Goal: Transaction & Acquisition: Purchase product/service

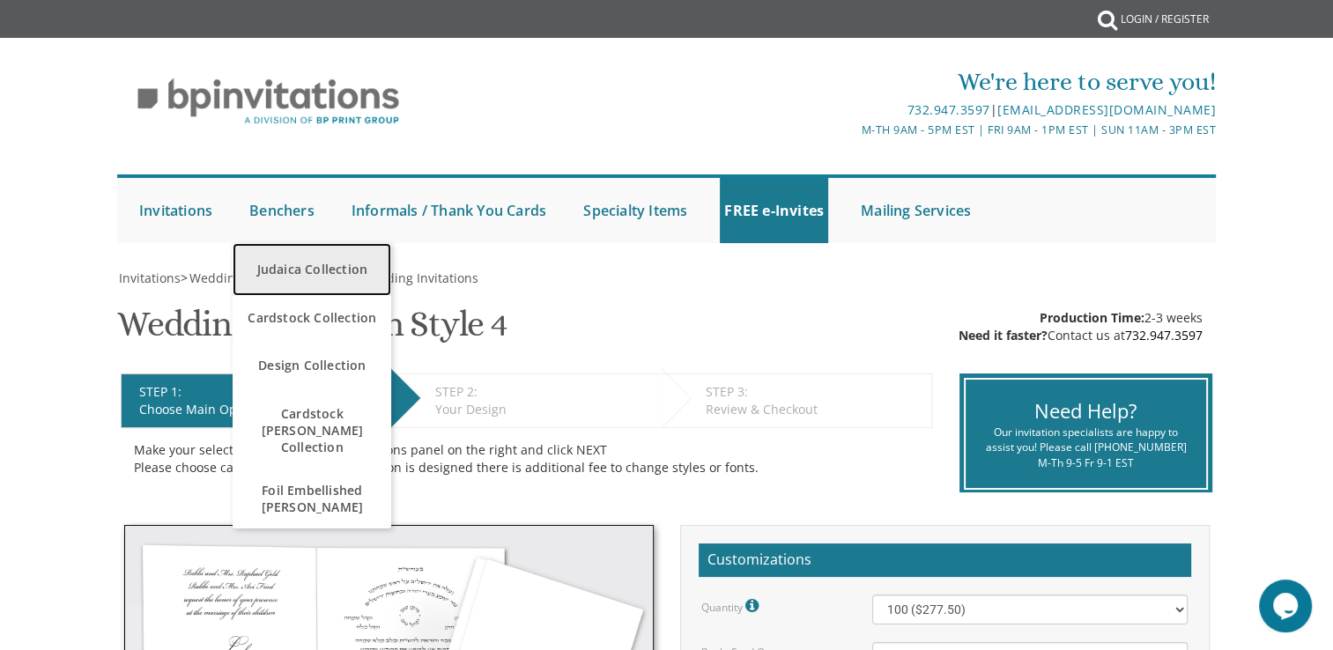
click at [314, 280] on link "Judaica Collection" at bounding box center [312, 269] width 159 height 53
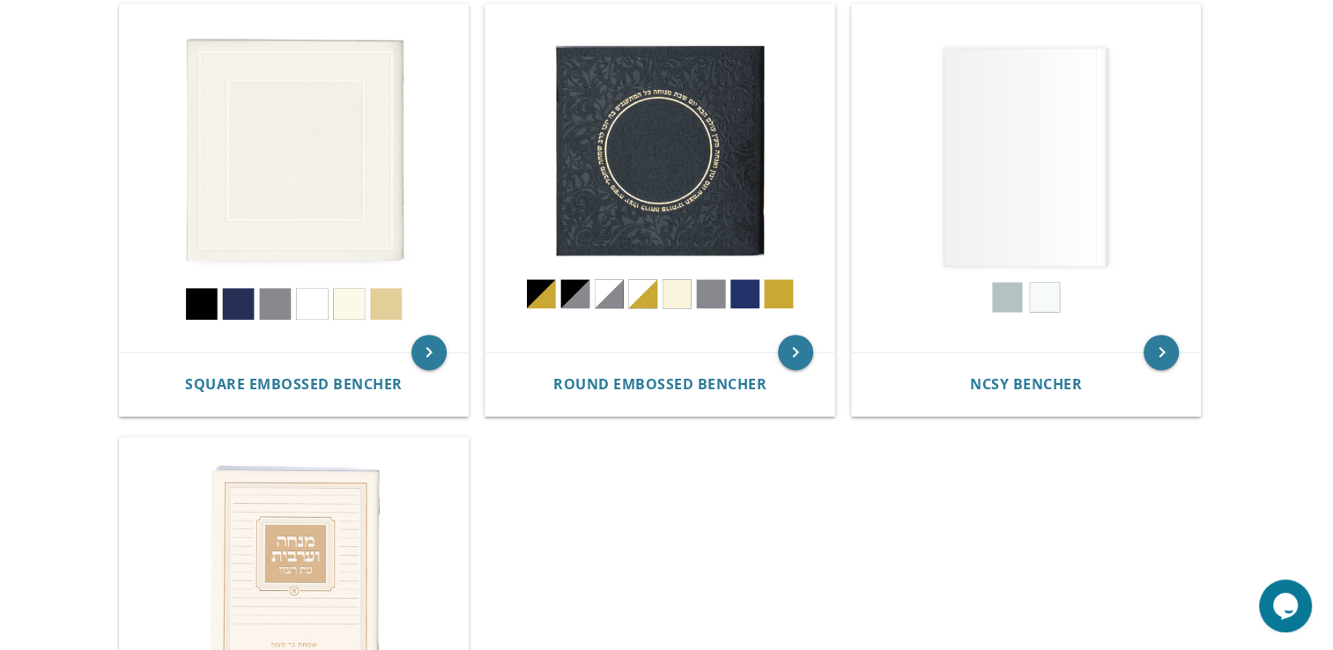
scroll to position [811, 0]
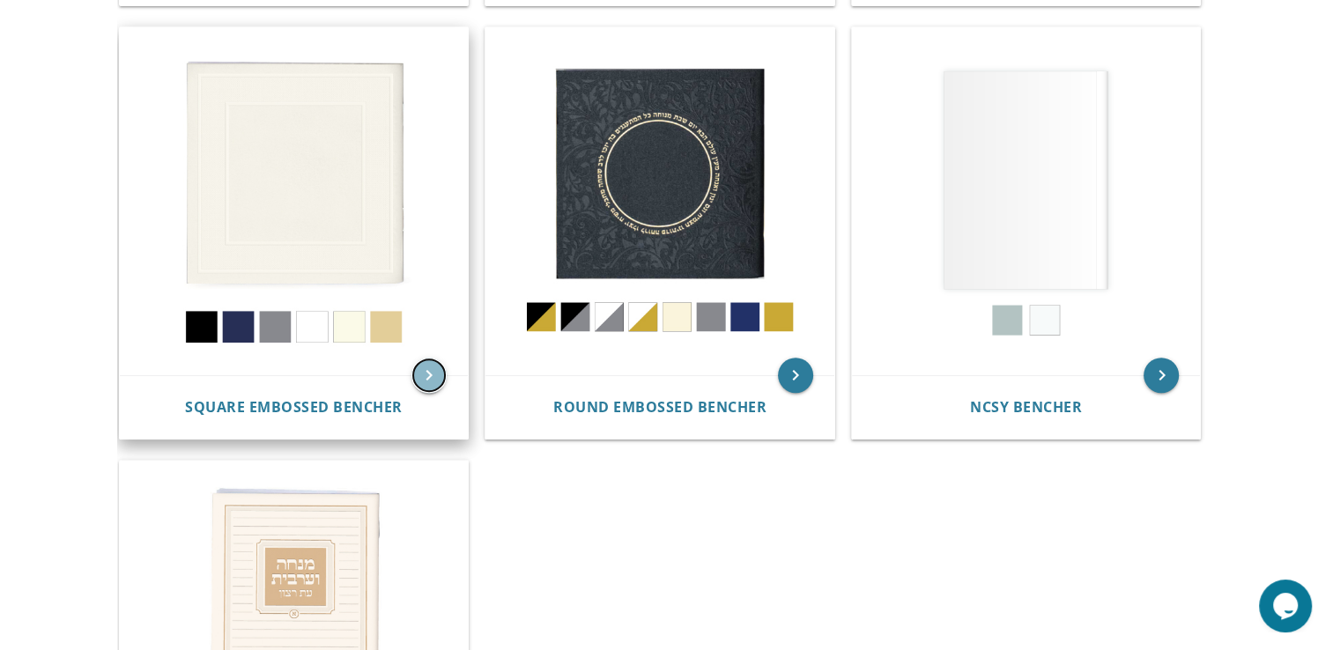
click at [419, 369] on icon "keyboard_arrow_right" at bounding box center [428, 375] width 35 height 35
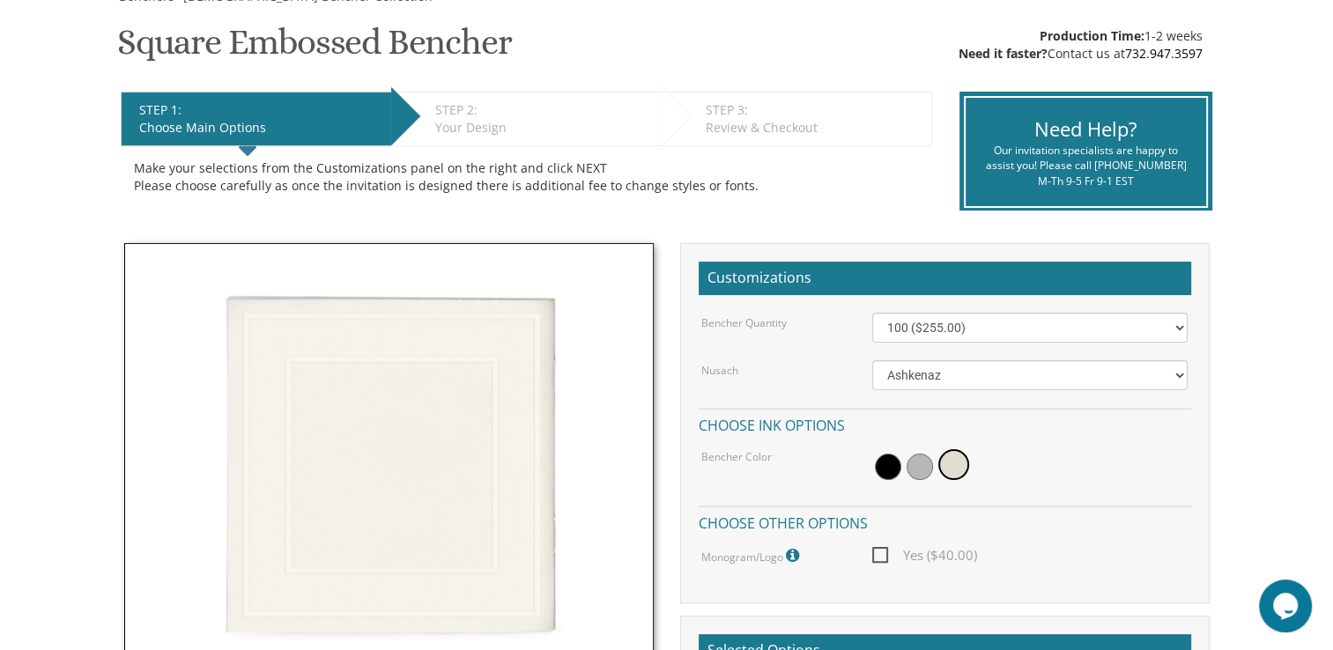
scroll to position [317, 0]
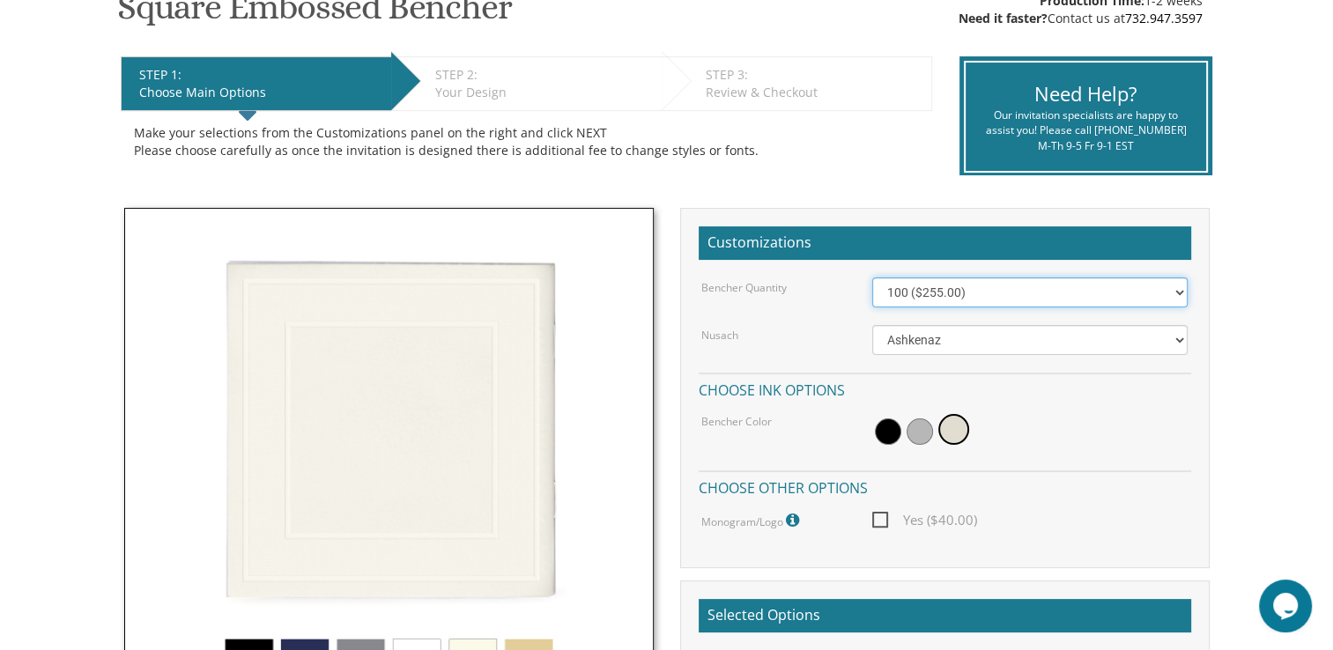
click at [1144, 287] on select "100 ($255.00) 200 ($510.00) 300 ($765.00) 400 ($1,020.00) 500 ($1,275.00)" at bounding box center [1029, 293] width 315 height 30
select select "200"
click at [872, 278] on select "100 ($255.00) 200 ($510.00) 300 ($765.00) 400 ($1,020.00) 500 ($1,275.00)" at bounding box center [1029, 293] width 315 height 30
click at [1074, 611] on h2 "Selected Options" at bounding box center [945, 615] width 493 height 33
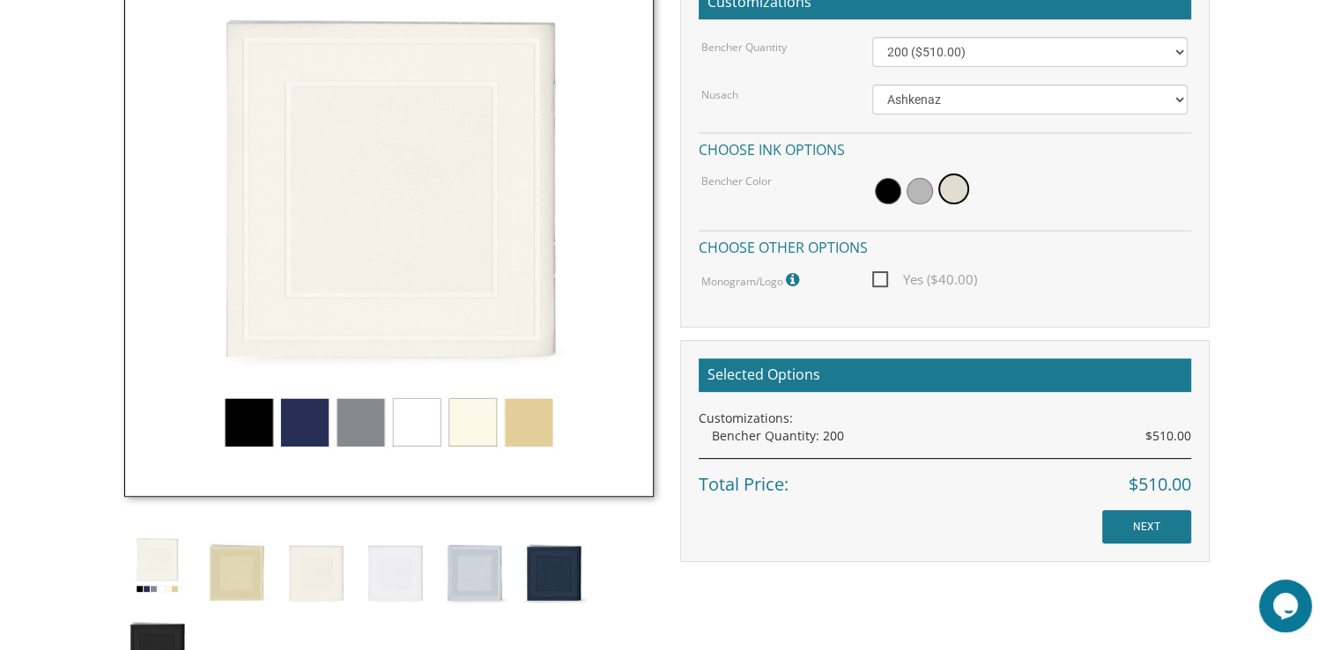
scroll to position [562, 0]
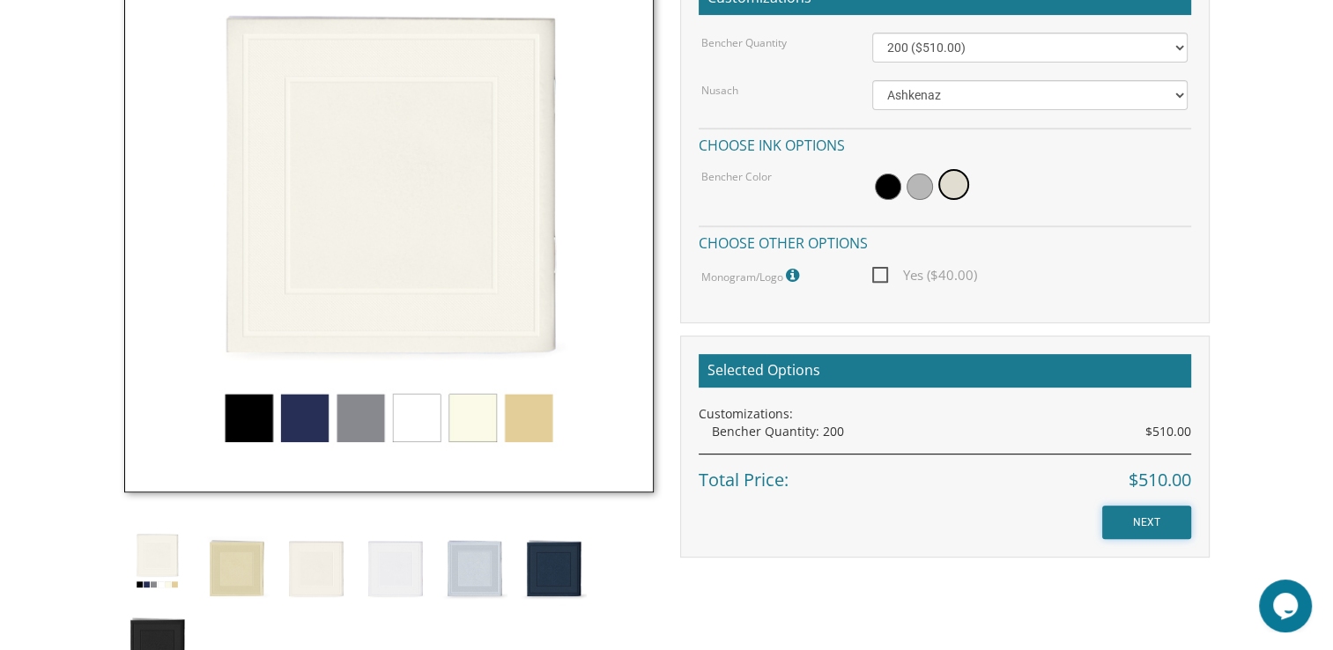
click at [1133, 508] on input "NEXT" at bounding box center [1146, 522] width 89 height 33
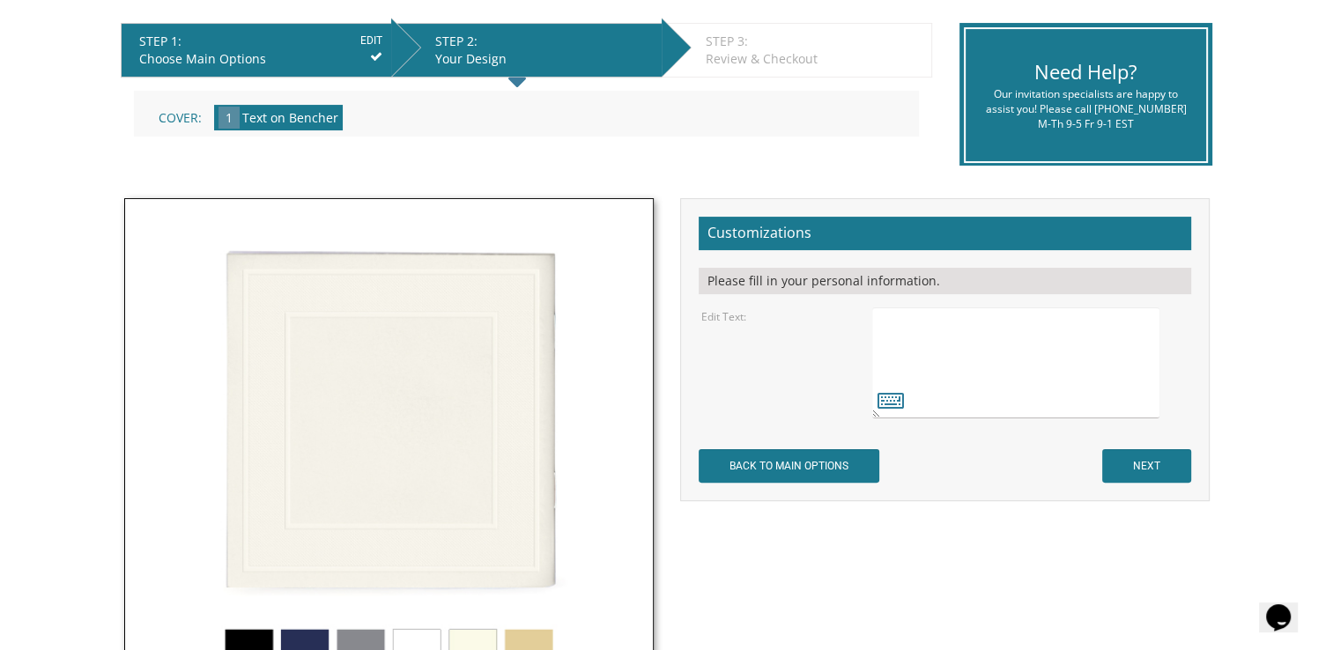
scroll to position [352, 0]
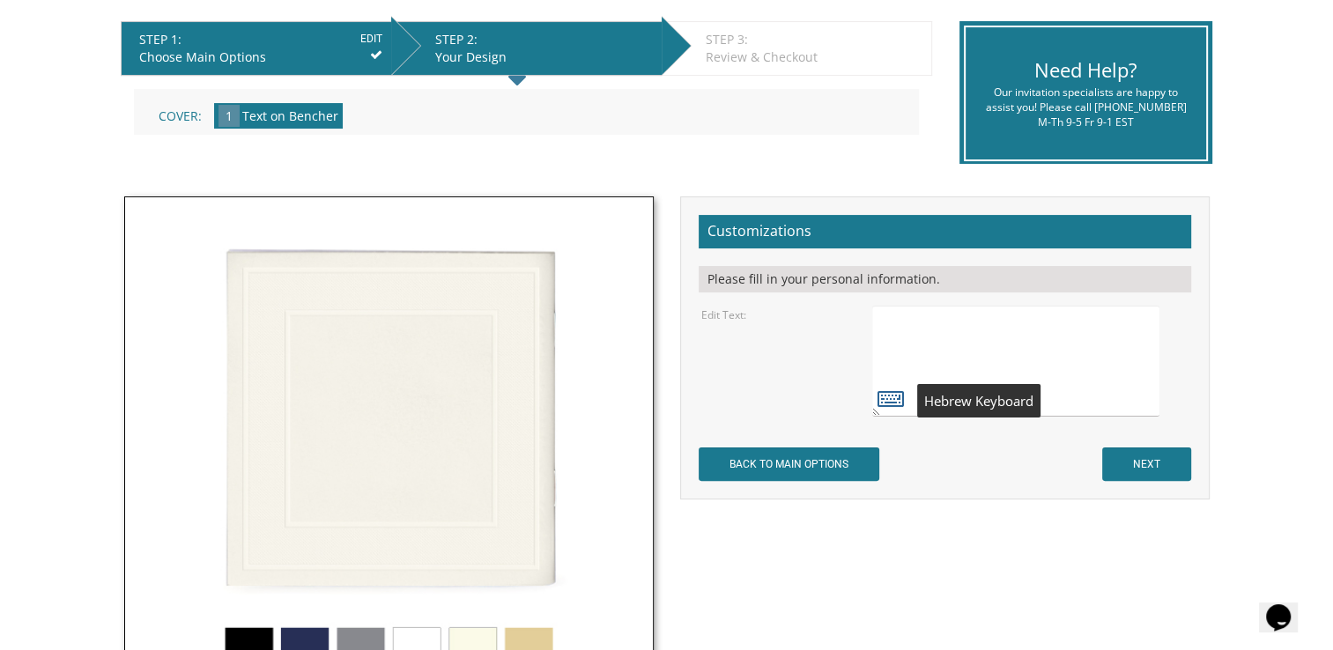
click at [901, 396] on icon at bounding box center [891, 398] width 26 height 25
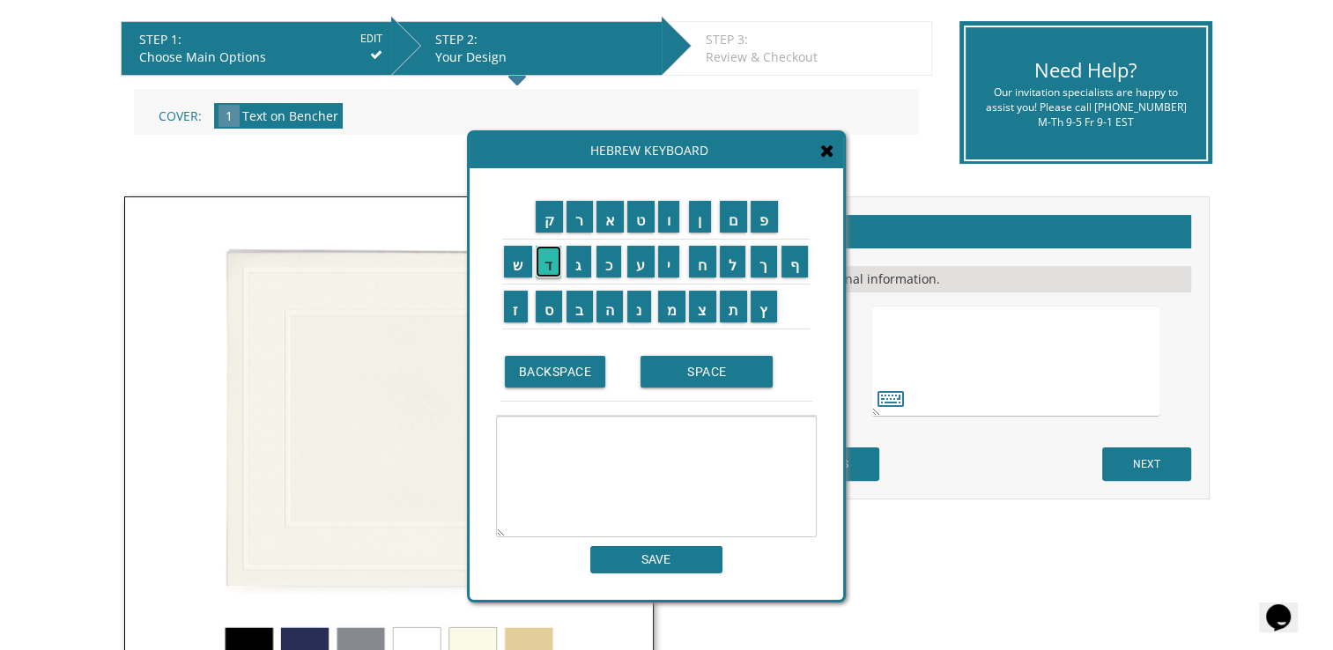
click at [553, 265] on input "ד" at bounding box center [549, 262] width 26 height 32
click at [638, 298] on input "נ" at bounding box center [639, 307] width 24 height 32
click at [673, 263] on input "י" at bounding box center [669, 262] width 22 height 32
click at [610, 215] on input "א" at bounding box center [611, 217] width 28 height 32
click at [722, 263] on input "ל" at bounding box center [733, 262] width 26 height 32
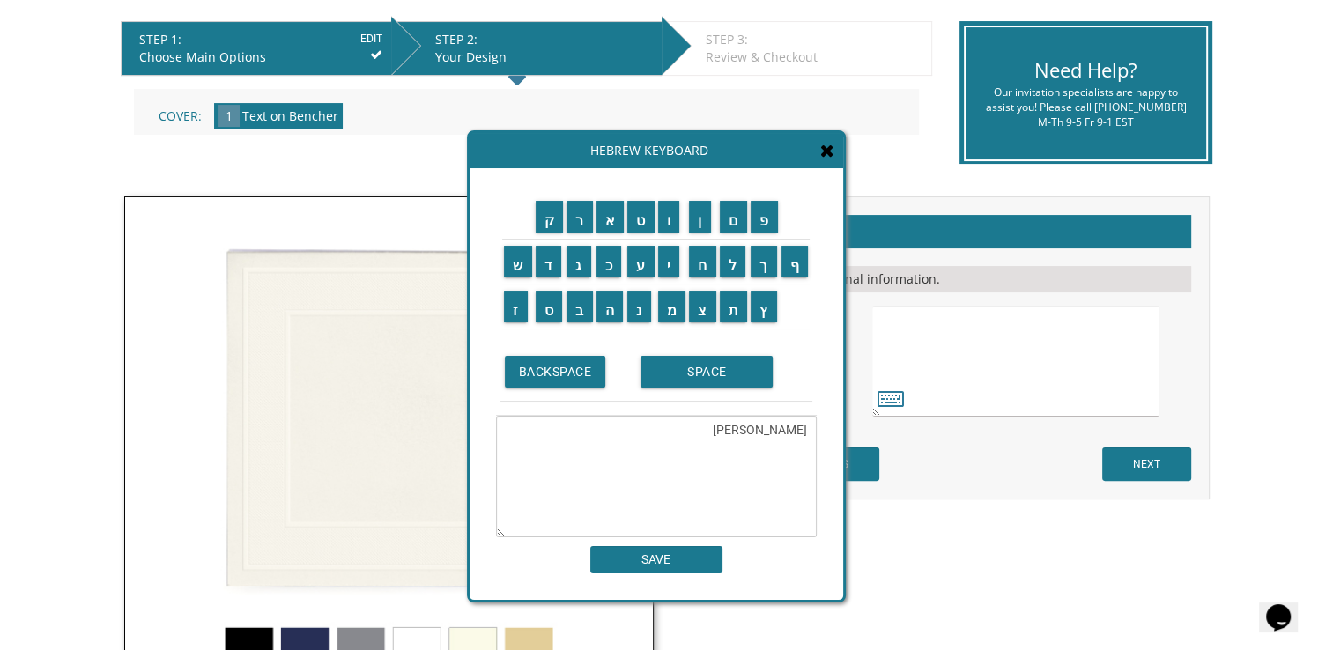
click at [696, 343] on td "SPACE" at bounding box center [723, 372] width 175 height 59
click at [692, 366] on input "SPACE" at bounding box center [707, 372] width 132 height 32
click at [676, 265] on input "י" at bounding box center [669, 262] width 22 height 32
click at [675, 219] on input "ו" at bounding box center [669, 217] width 22 height 32
click at [648, 311] on input "נ" at bounding box center [639, 307] width 24 height 32
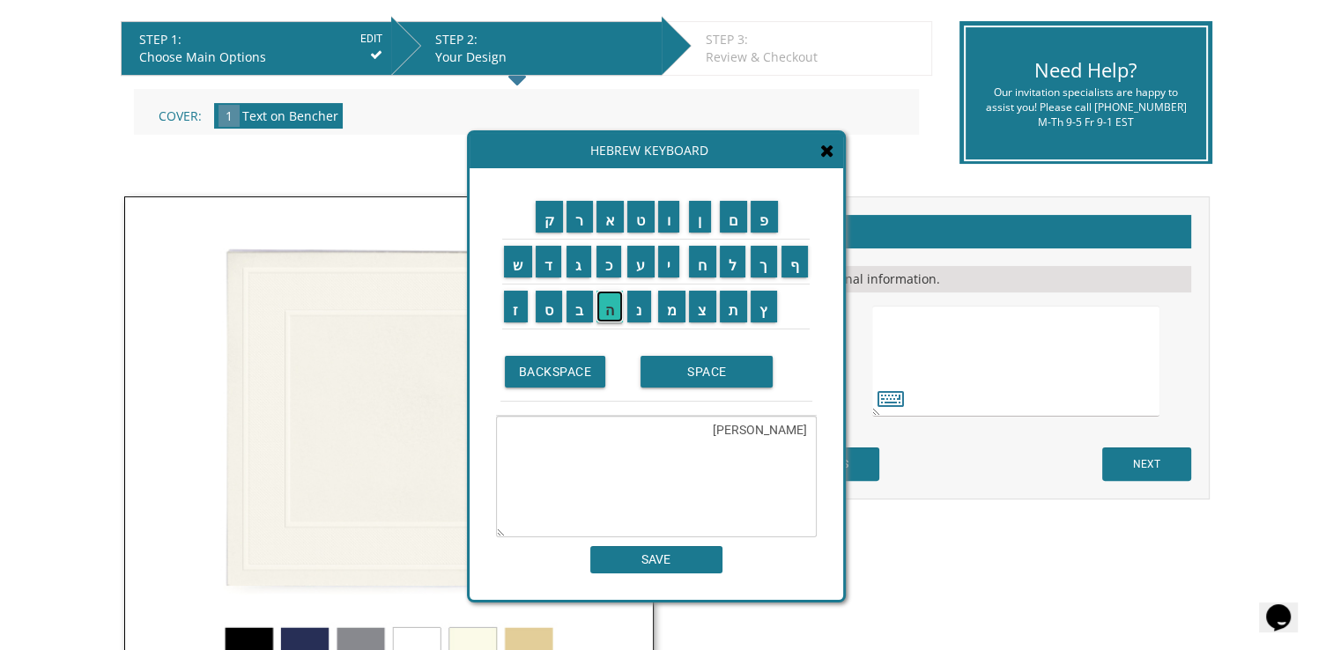
click at [614, 311] on input "ה" at bounding box center [610, 307] width 27 height 32
click at [666, 362] on input "SPACE" at bounding box center [707, 372] width 132 height 32
click at [665, 206] on input "ו" at bounding box center [669, 217] width 22 height 32
click at [670, 256] on input "י" at bounding box center [669, 262] width 22 height 32
click at [609, 302] on input "ה" at bounding box center [610, 307] width 27 height 32
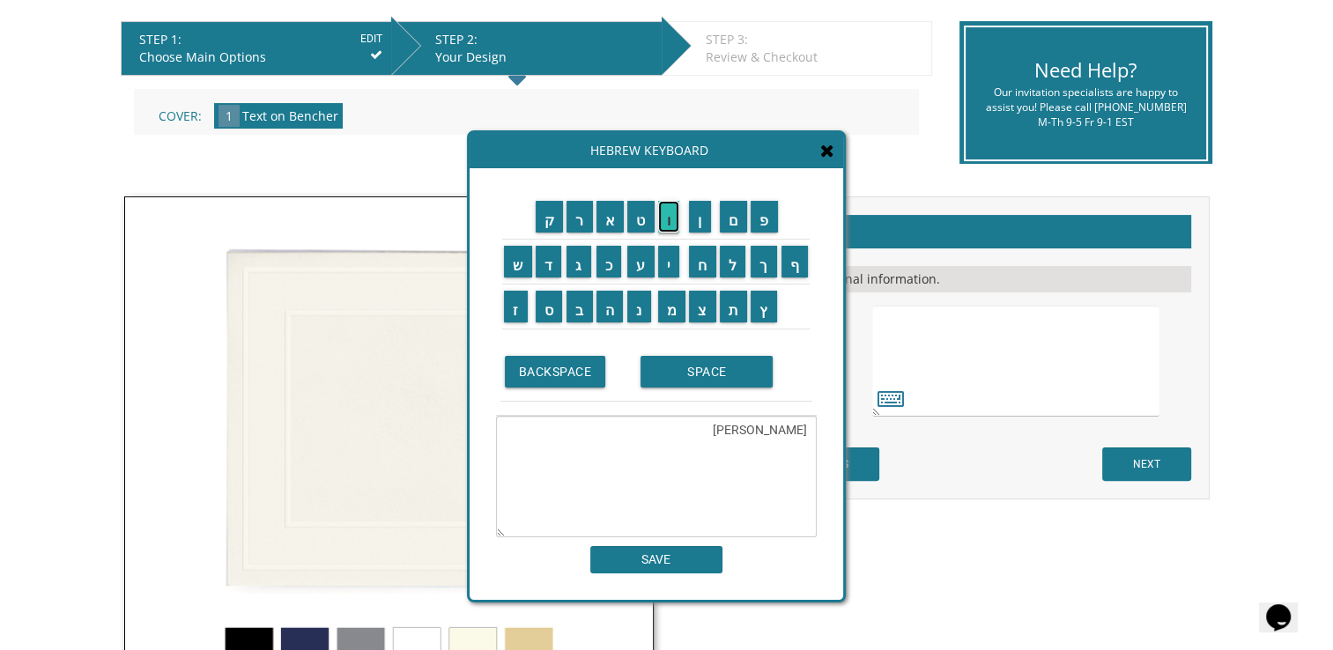
click at [673, 211] on input "ו" at bounding box center [669, 217] width 22 height 32
click at [552, 263] on input "ד" at bounding box center [549, 262] width 26 height 32
click at [663, 265] on input "י" at bounding box center [669, 262] width 22 height 32
click at [745, 308] on input "ת" at bounding box center [734, 307] width 28 height 32
click at [708, 365] on input "SPACE" at bounding box center [707, 372] width 132 height 32
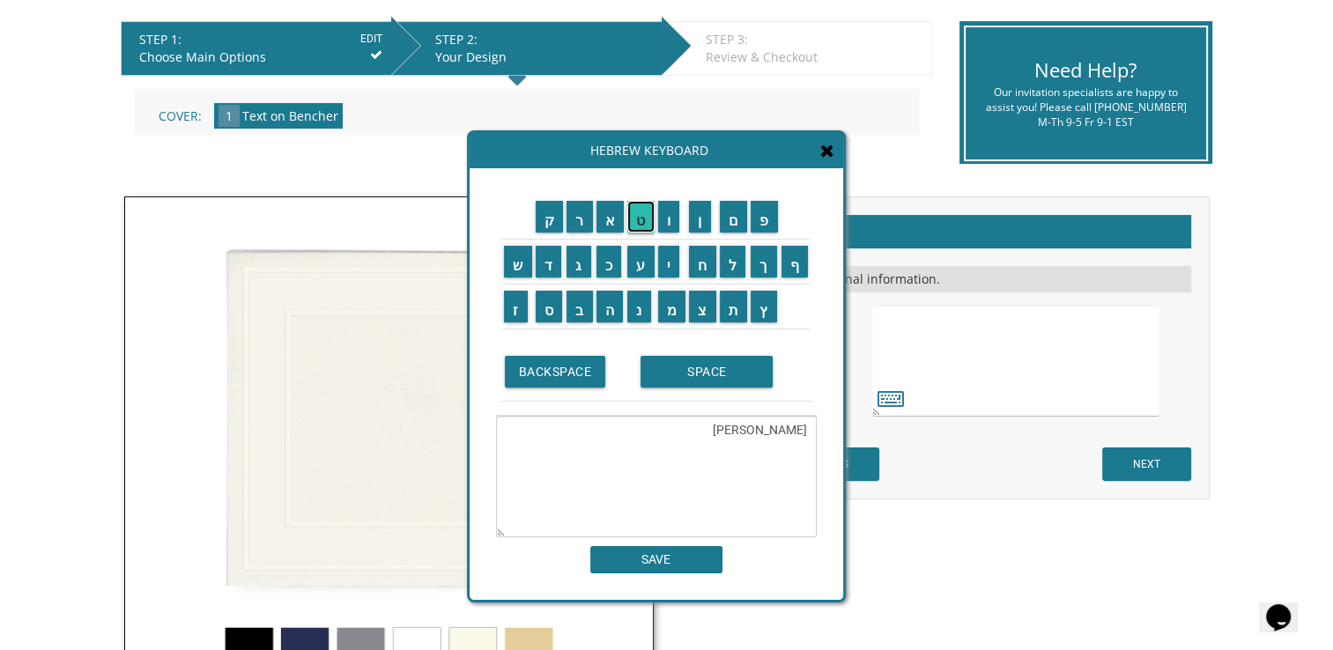
click at [646, 221] on input "ט" at bounding box center [640, 217] width 27 height 32
click at [663, 220] on input "ו" at bounding box center [669, 217] width 22 height 32
click at [583, 298] on input "ב" at bounding box center [580, 307] width 26 height 32
click at [611, 304] on input "ה" at bounding box center [610, 307] width 27 height 32
click at [673, 377] on input "SPACE" at bounding box center [707, 372] width 132 height 32
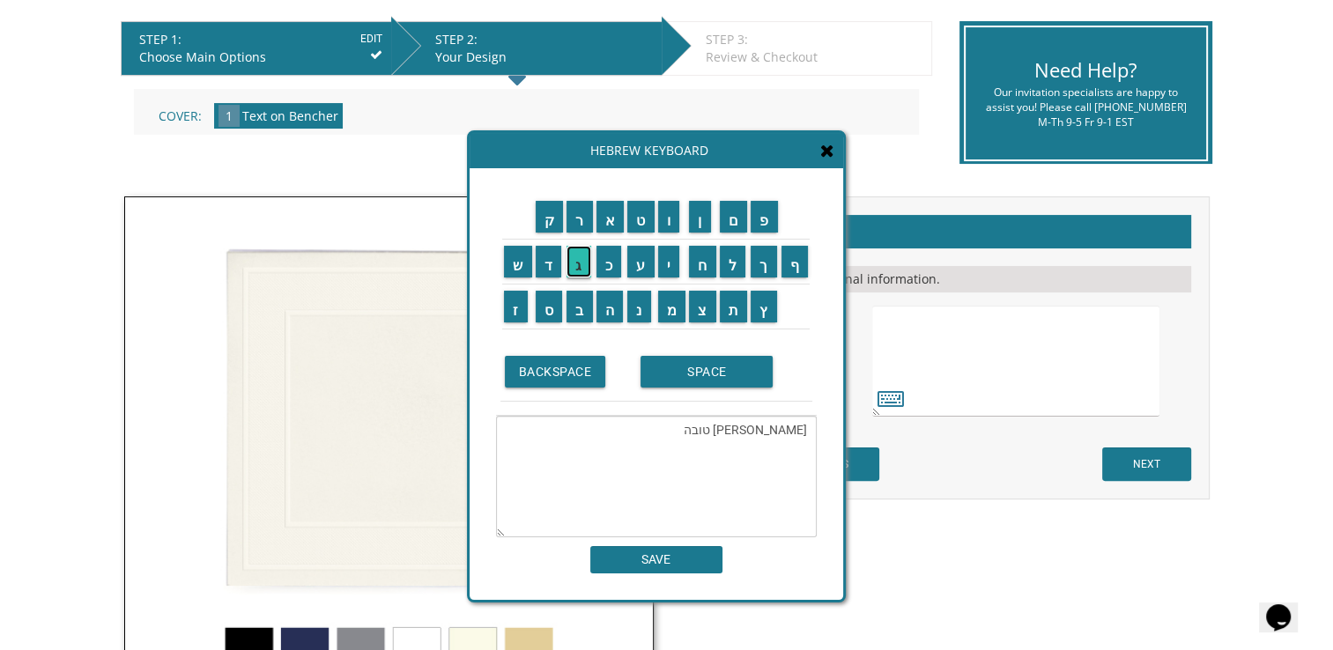
click at [578, 266] on input "ג" at bounding box center [579, 262] width 25 height 32
click at [670, 270] on input "י" at bounding box center [669, 262] width 22 height 32
click at [643, 231] on input "ט" at bounding box center [640, 217] width 27 height 32
click at [734, 274] on input "ל" at bounding box center [733, 262] width 26 height 32
click at [708, 377] on input "SPACE" at bounding box center [707, 372] width 132 height 32
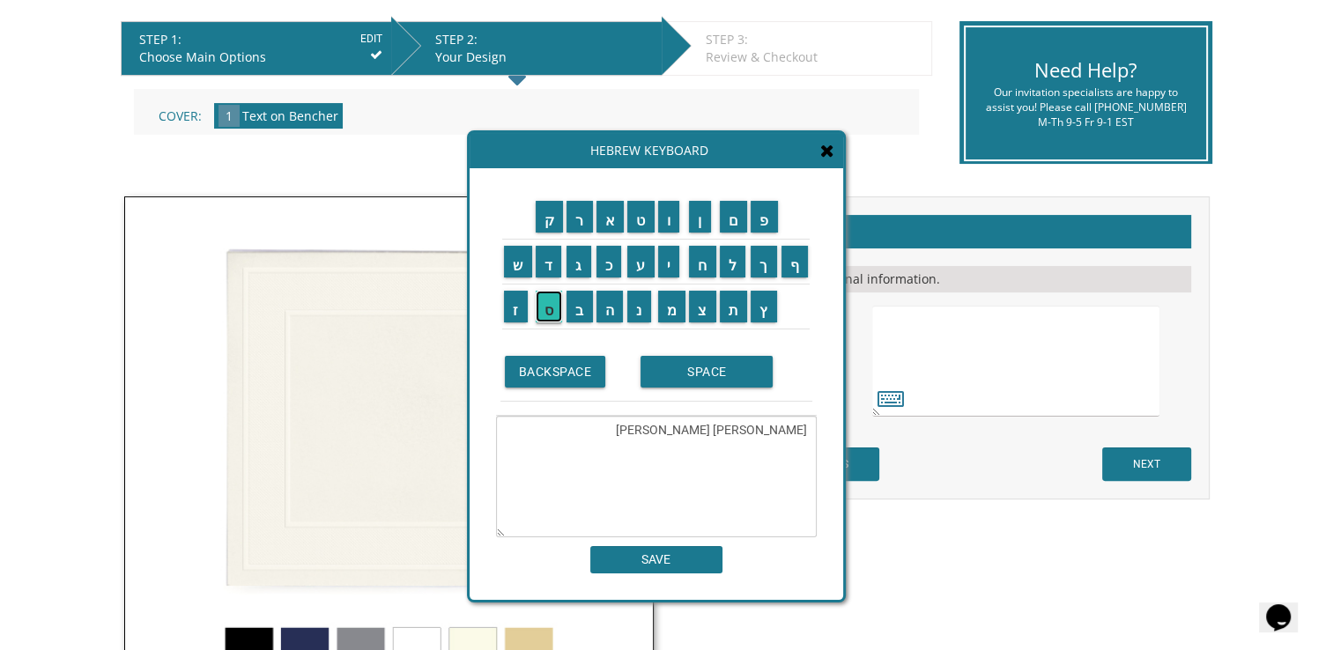
click at [557, 300] on input "ס" at bounding box center [549, 307] width 27 height 32
click at [742, 264] on input "ל" at bounding box center [733, 262] width 26 height 32
click at [580, 305] on input "ב" at bounding box center [580, 307] width 26 height 32
click at [587, 213] on input "ר" at bounding box center [580, 217] width 26 height 32
click at [610, 213] on input "א" at bounding box center [611, 217] width 28 height 32
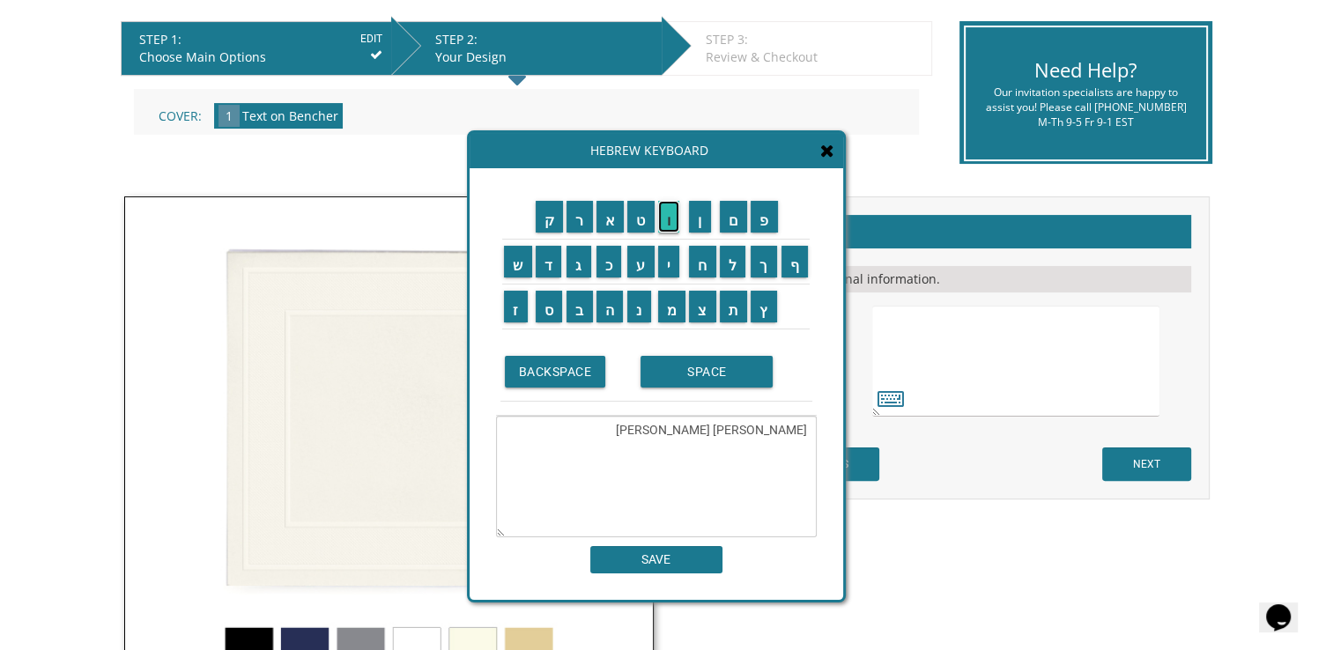
click at [671, 210] on input "ו" at bounding box center [669, 217] width 22 height 32
click at [574, 207] on input "ר" at bounding box center [580, 217] width 26 height 32
click at [692, 374] on input "SPACE" at bounding box center [707, 372] width 132 height 32
click at [733, 256] on input "ל" at bounding box center [733, 262] width 26 height 32
click at [677, 256] on input "י" at bounding box center [669, 262] width 22 height 32
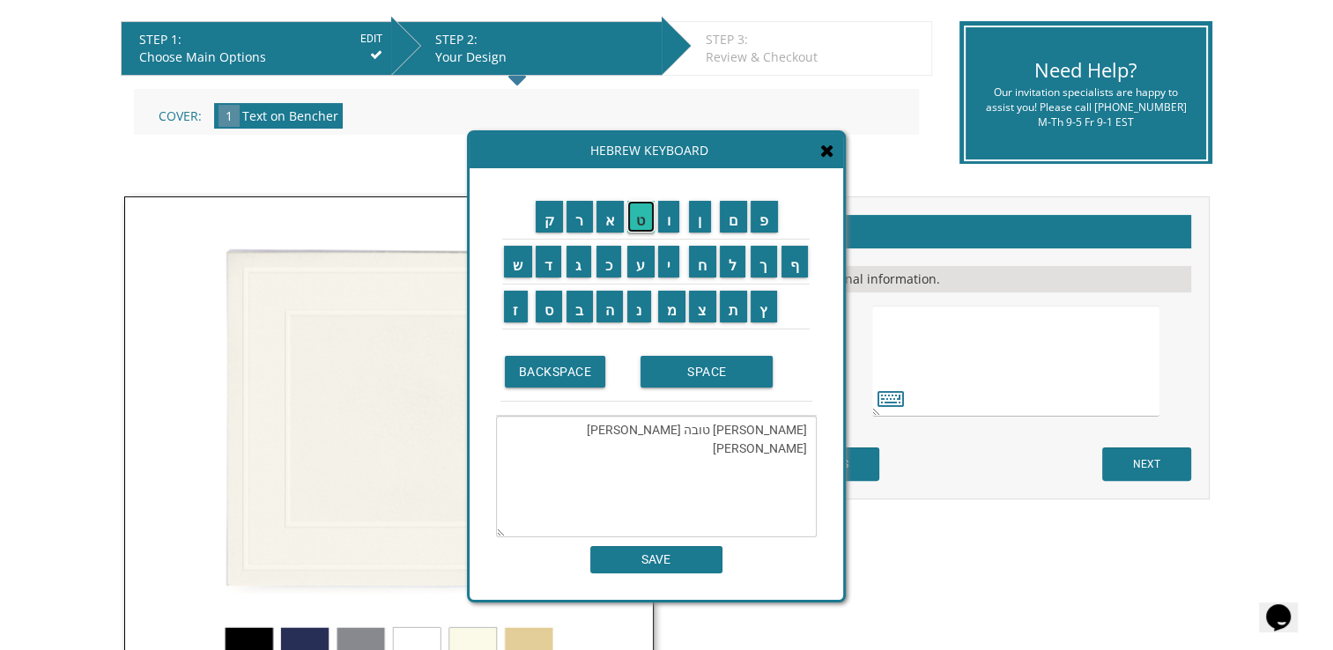
click at [645, 228] on input "ט" at bounding box center [640, 217] width 27 height 32
click at [688, 382] on input "SPACE" at bounding box center [707, 372] width 132 height 32
click at [608, 264] on input "כ" at bounding box center [610, 262] width 26 height 32
click at [550, 301] on input "ס" at bounding box center [549, 307] width 27 height 32
click at [735, 266] on input "ל" at bounding box center [733, 262] width 26 height 32
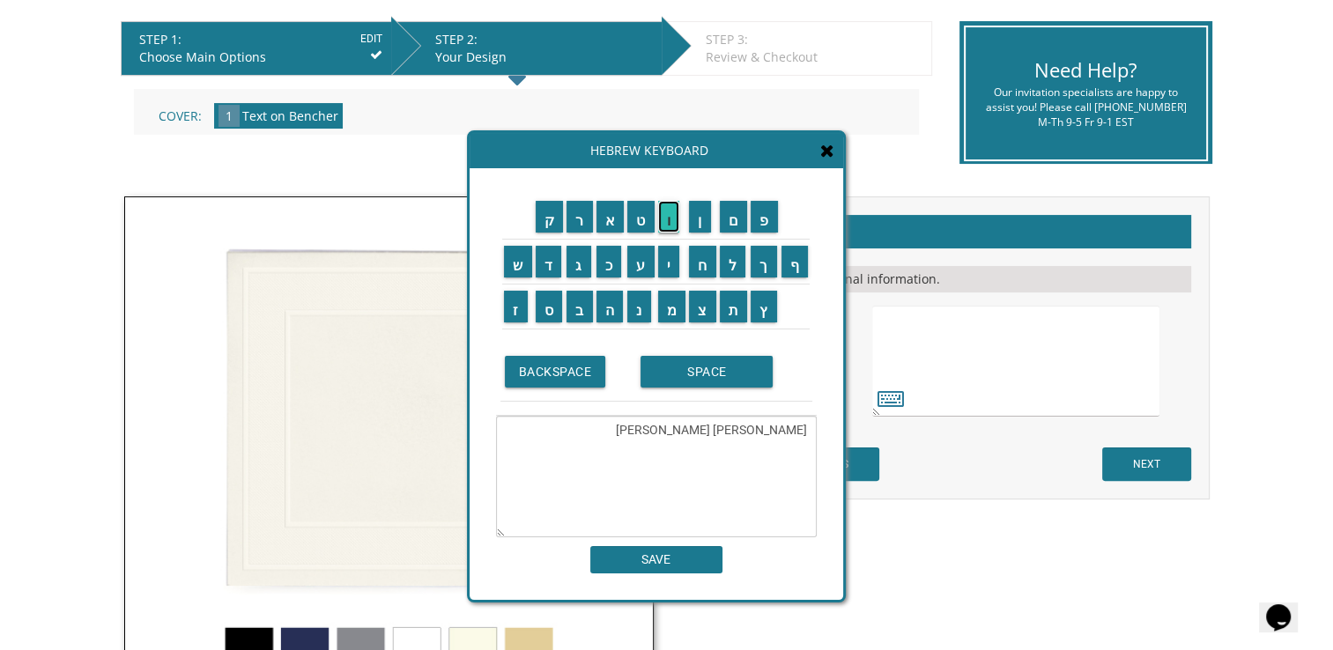
click at [670, 227] on input "ו" at bounding box center [669, 217] width 22 height 32
click at [710, 362] on input "SPACE" at bounding box center [707, 372] width 132 height 32
click at [730, 311] on input "ת" at bounding box center [734, 307] width 28 height 32
click at [512, 273] on input "ש" at bounding box center [518, 262] width 28 height 32
click at [774, 214] on input "פ" at bounding box center [764, 217] width 27 height 32
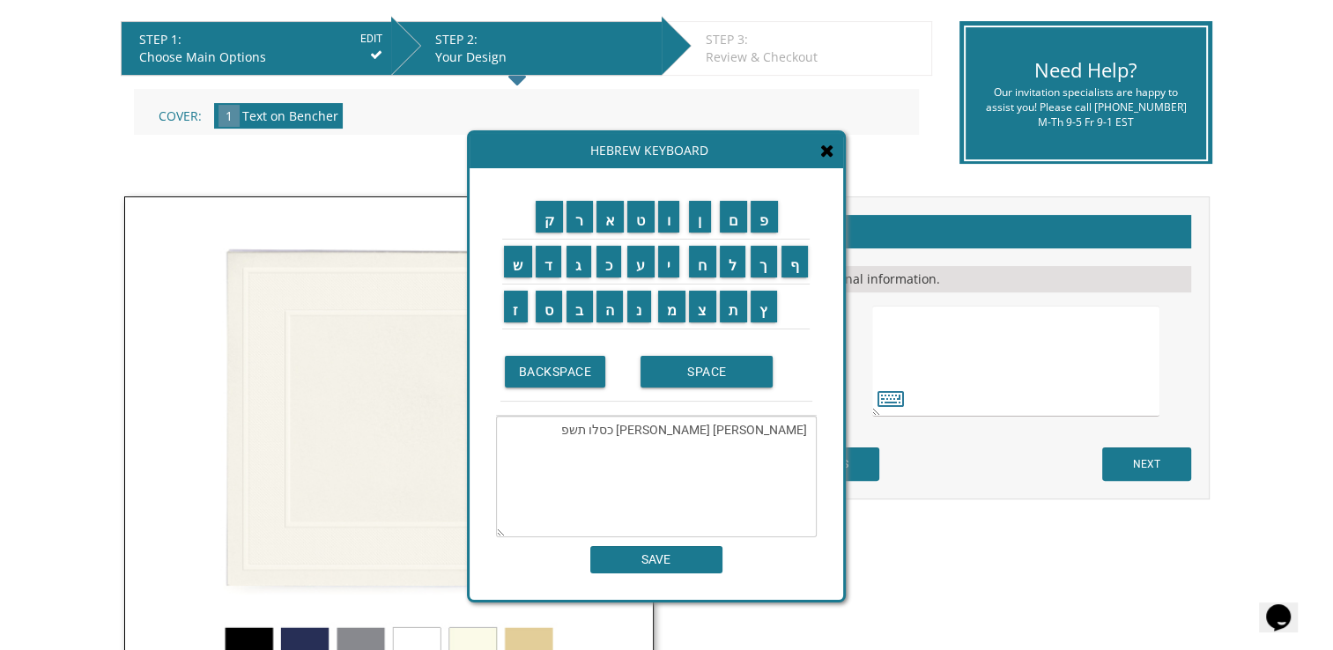
click at [667, 233] on td "ו" at bounding box center [672, 217] width 32 height 45
click at [670, 208] on input "ו" at bounding box center [669, 217] width 22 height 32
type textarea "[PERSON_NAME] ויהודית [PERSON_NAME] כסלו תשפו"
click at [680, 559] on input "SAVE" at bounding box center [656, 559] width 132 height 27
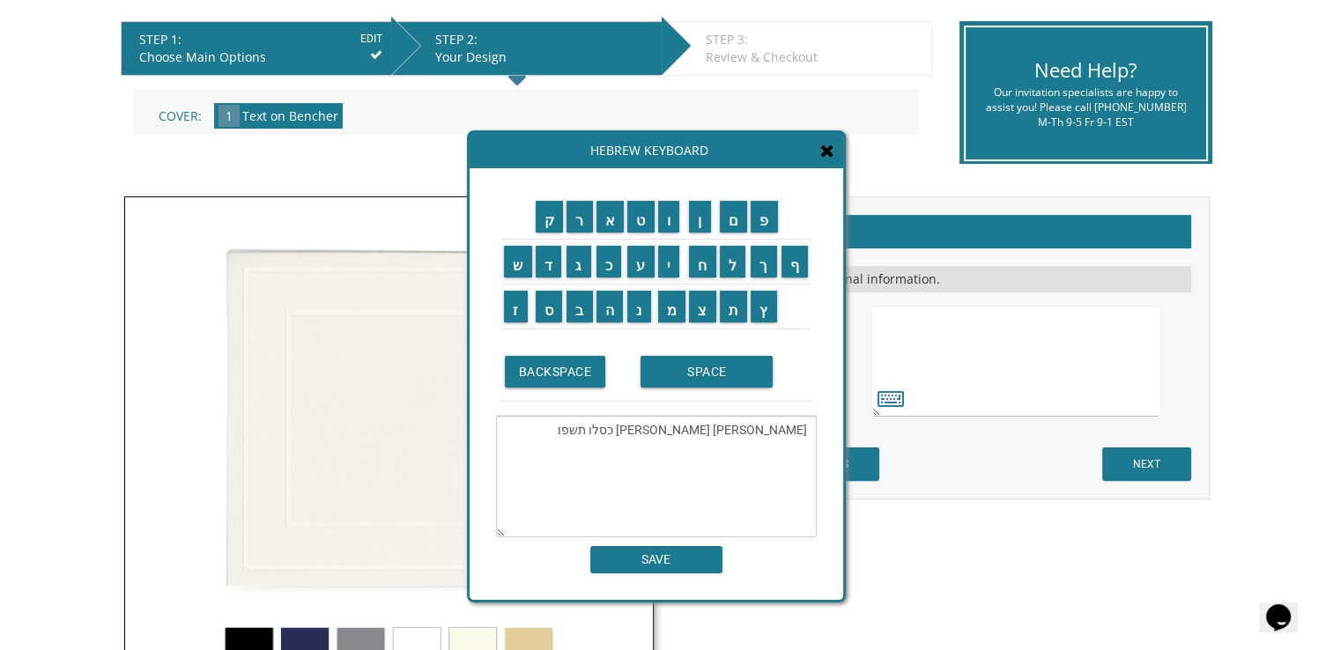
type textarea "[PERSON_NAME] ויהודית [PERSON_NAME] כסלו תשפו"
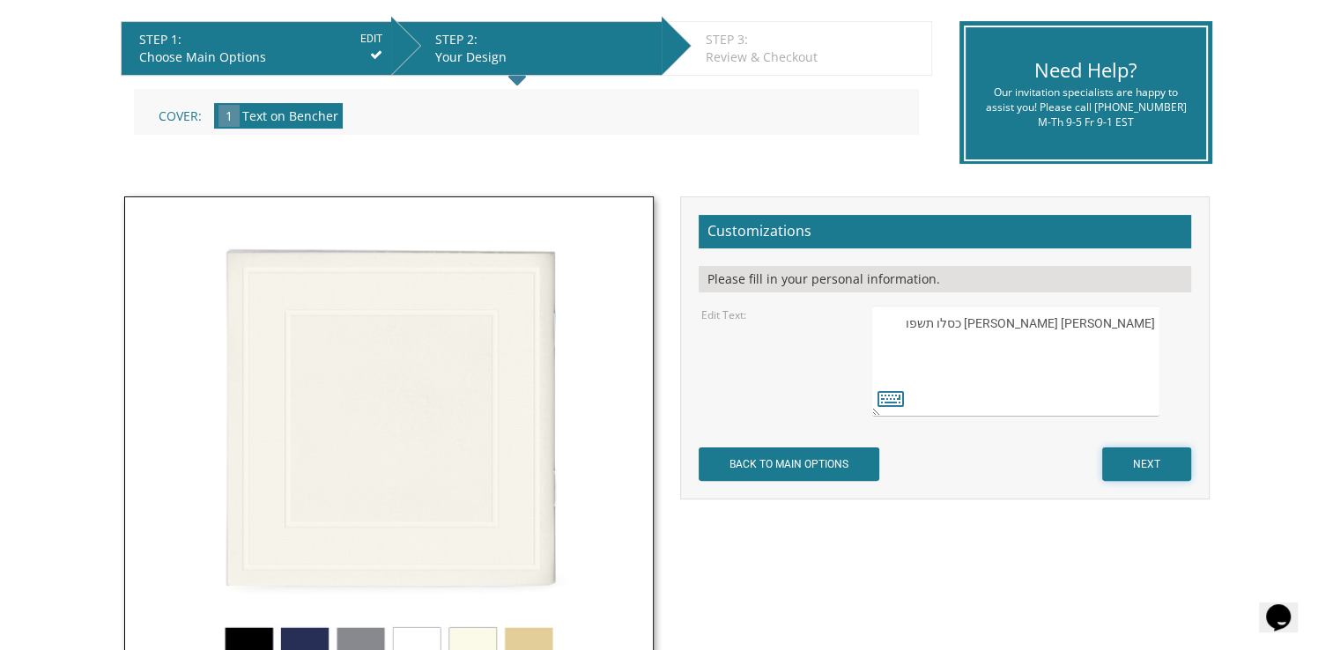
click at [1127, 463] on input "NEXT" at bounding box center [1146, 464] width 89 height 33
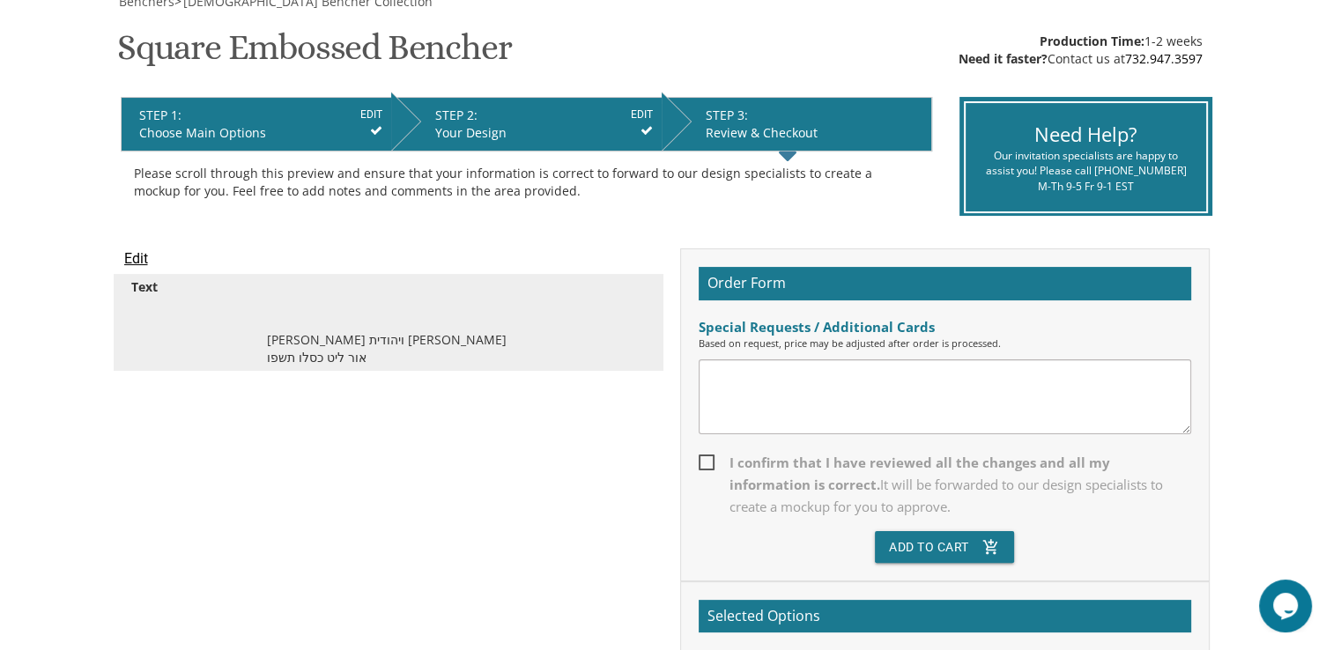
scroll to position [282, 0]
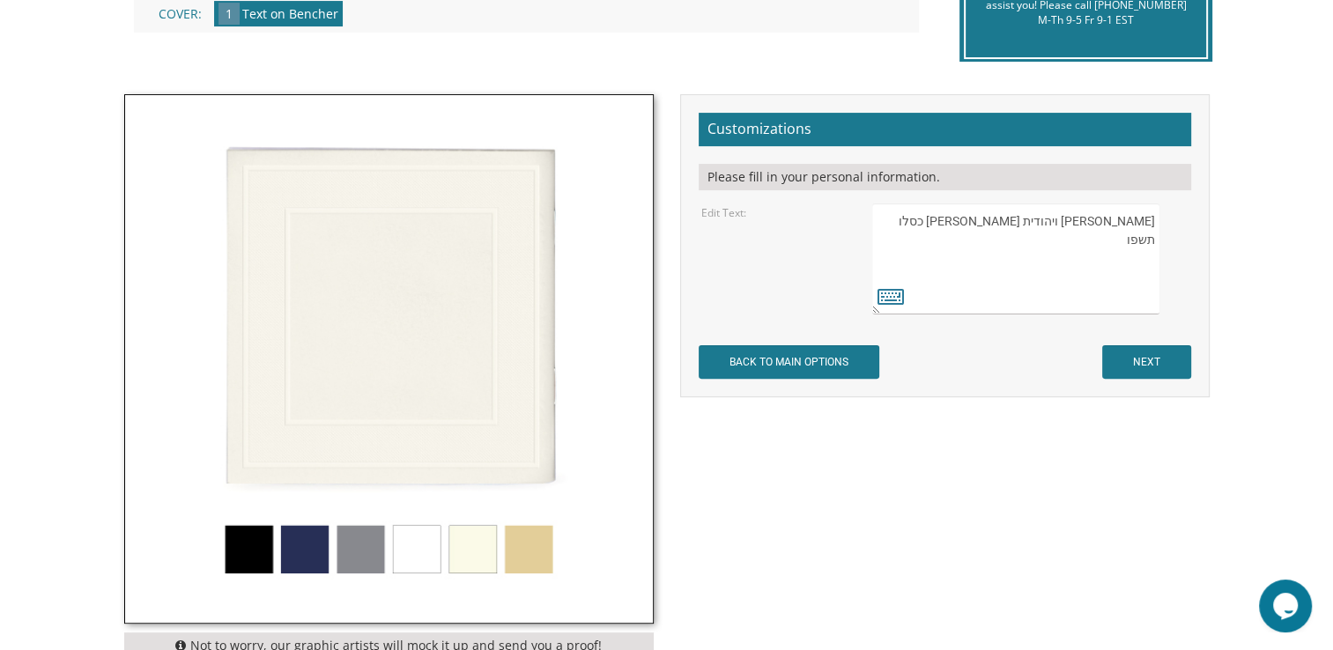
scroll to position [458, 0]
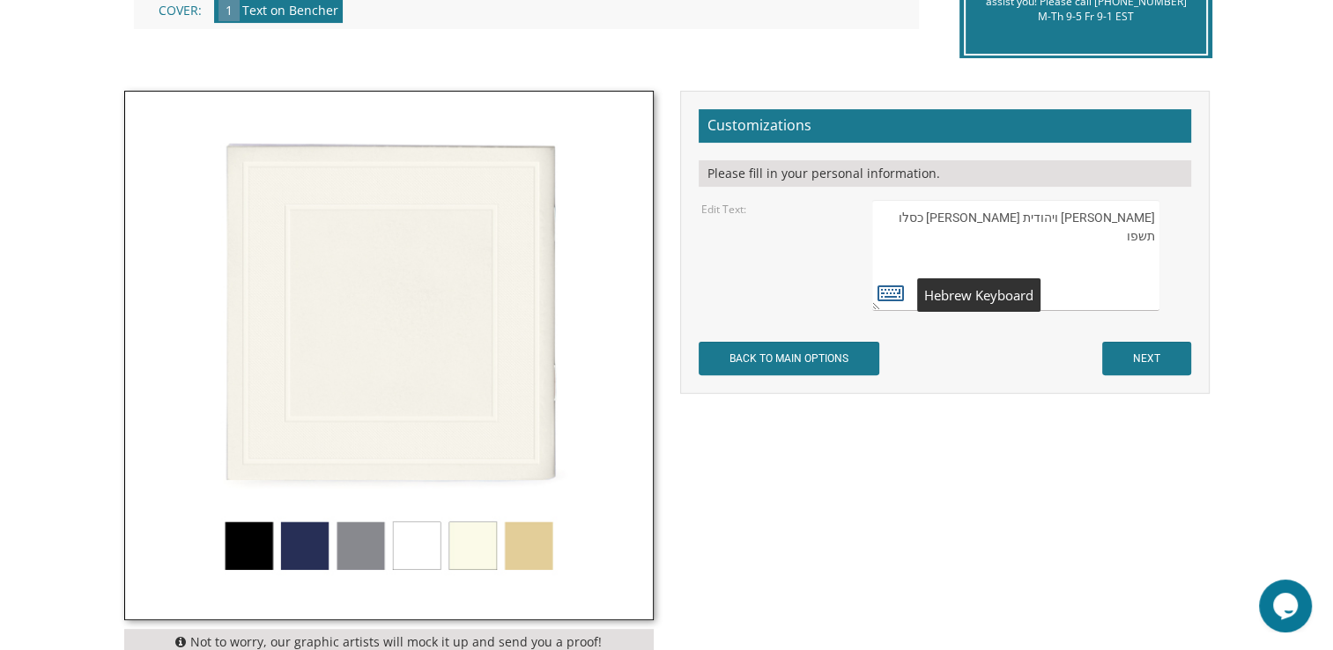
click at [886, 289] on icon at bounding box center [891, 292] width 26 height 25
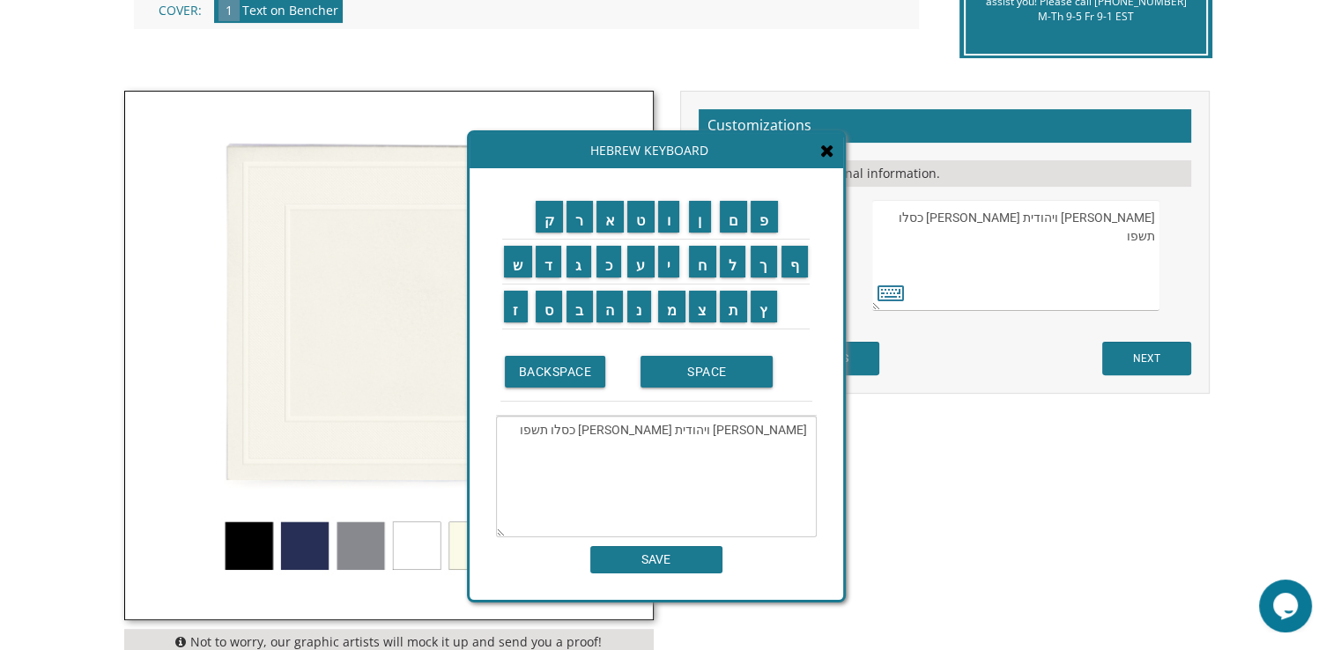
click at [724, 155] on div "Hebrew Keyboard" at bounding box center [657, 150] width 374 height 35
click at [827, 158] on icon at bounding box center [827, 151] width 14 height 18
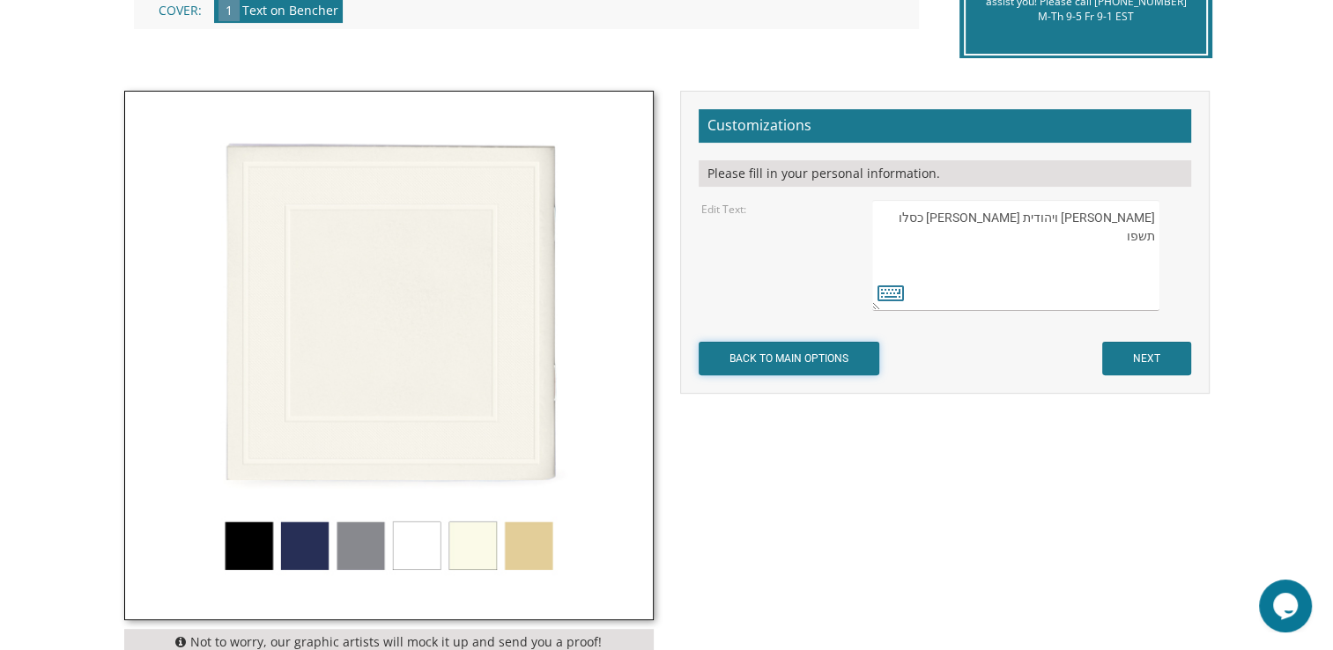
click at [769, 350] on input "BACK TO MAIN OPTIONS" at bounding box center [789, 358] width 181 height 33
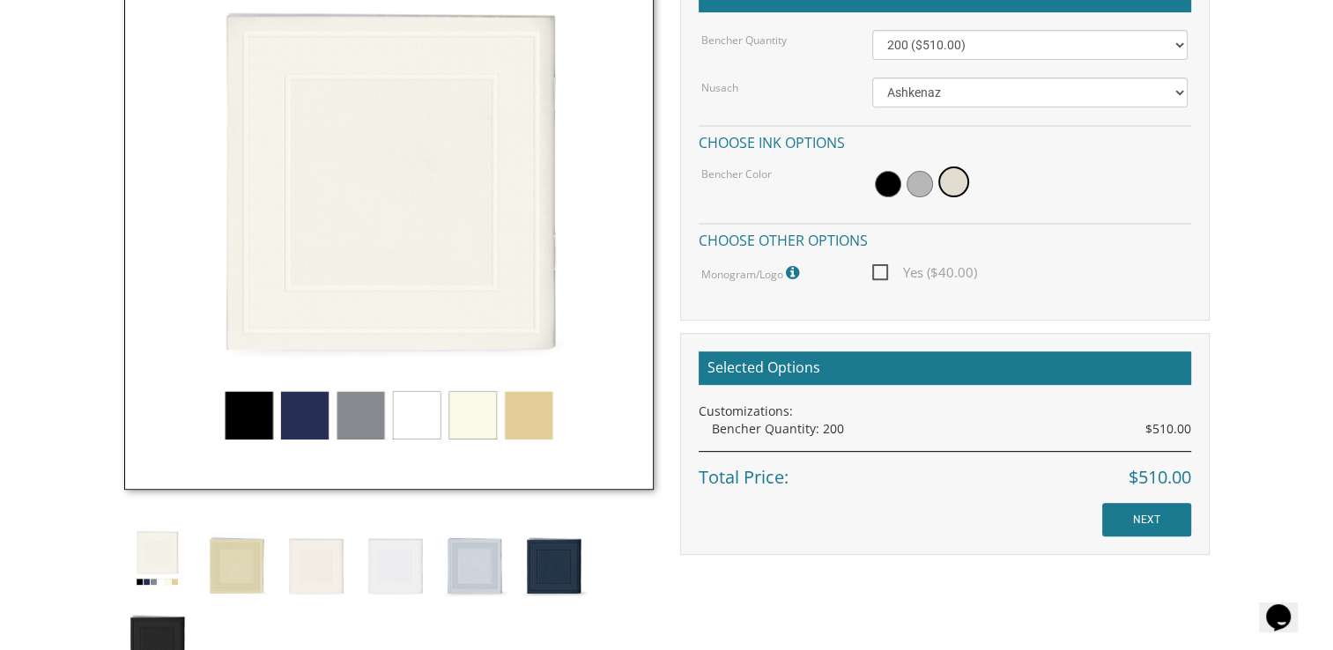
scroll to position [564, 0]
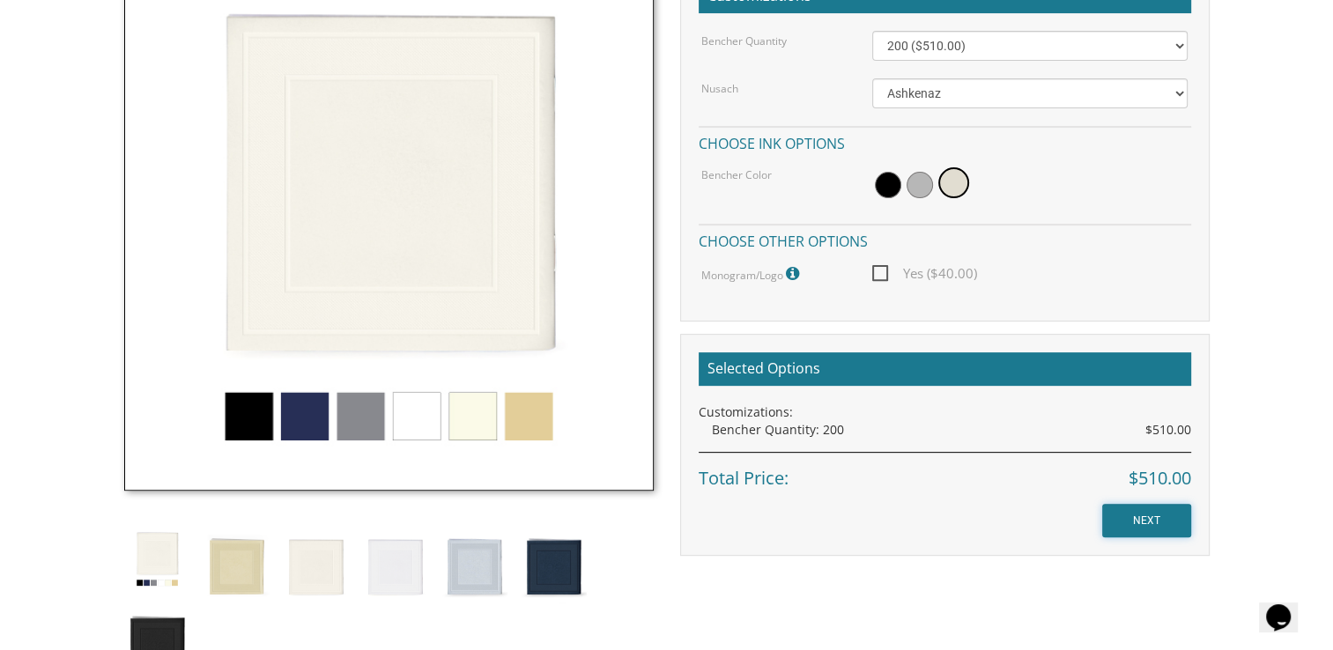
click at [1133, 513] on input "NEXT" at bounding box center [1146, 520] width 89 height 33
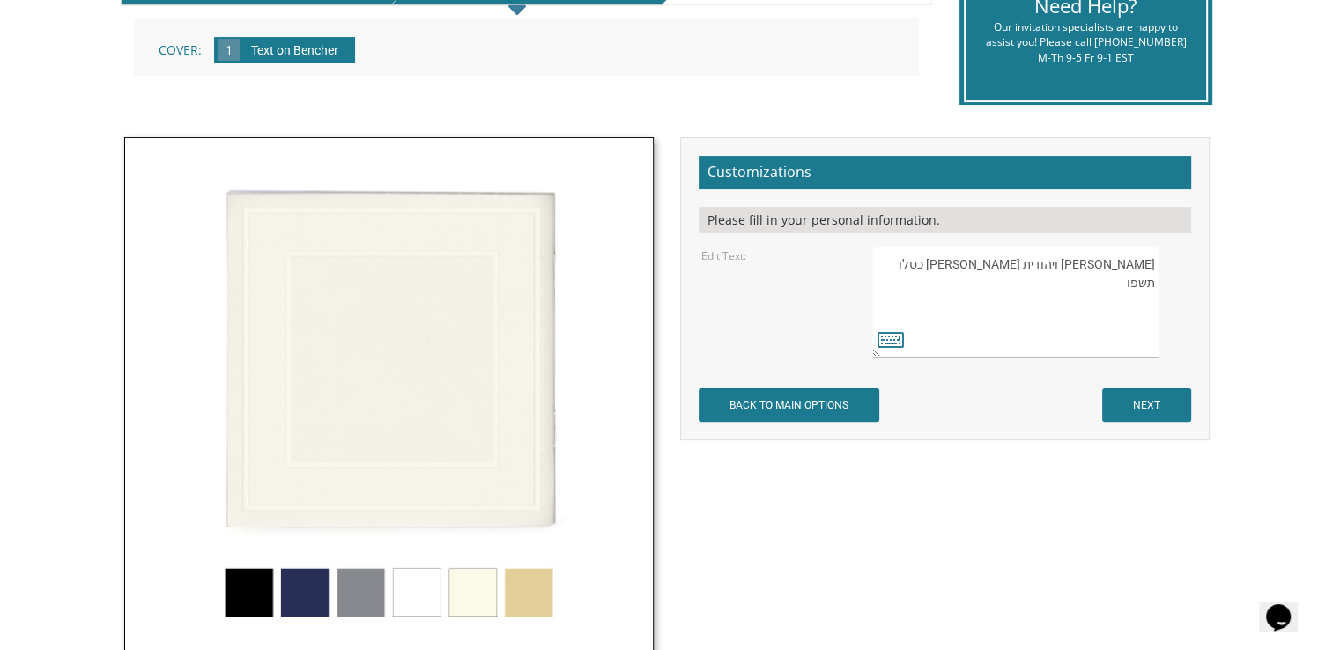
scroll to position [423, 0]
